Goal: Navigation & Orientation: Find specific page/section

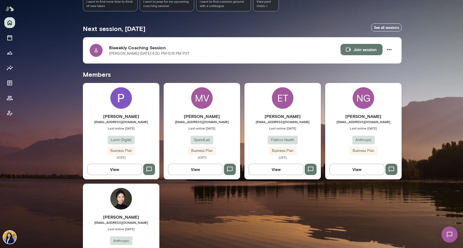
scroll to position [87, 0]
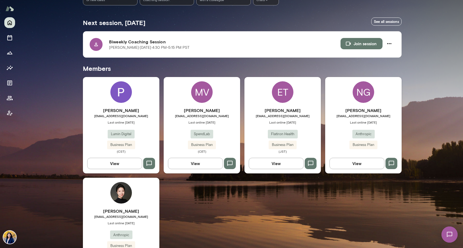
click at [365, 94] on div "NG" at bounding box center [364, 92] width 22 height 22
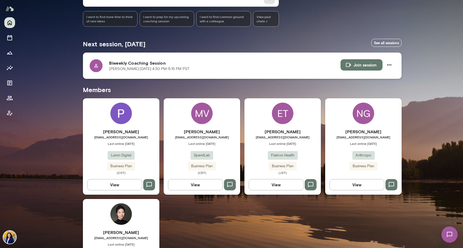
scroll to position [120, 0]
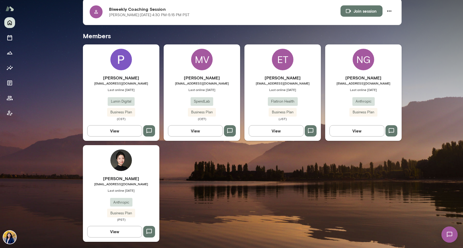
click at [124, 159] on img at bounding box center [121, 161] width 22 height 22
